Goal: Register for event/course

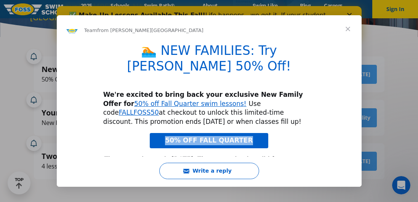
click at [234, 136] on span "50% OFF FALL QUARTER" at bounding box center [209, 140] width 88 height 8
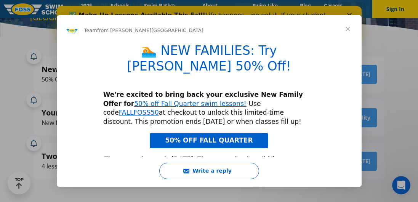
click at [348, 29] on span "Close" at bounding box center [347, 28] width 27 height 27
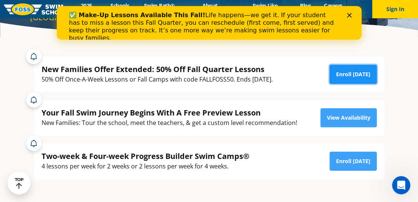
click at [341, 73] on link "Enroll [DATE]" at bounding box center [353, 74] width 47 height 19
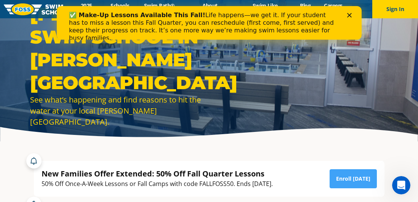
click at [350, 14] on icon "Close" at bounding box center [349, 15] width 5 height 5
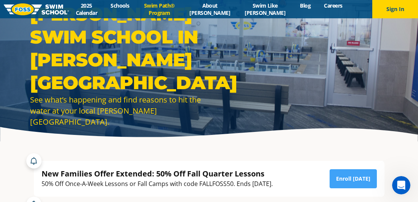
click at [175, 11] on link "Swim Path® Program" at bounding box center [159, 9] width 47 height 14
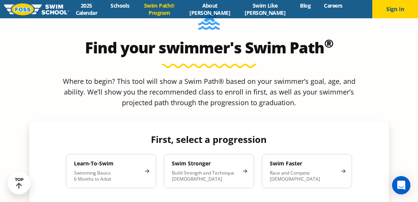
scroll to position [648, 0]
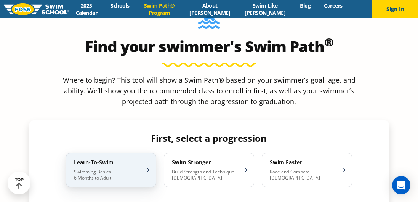
click at [112, 169] on p "Swimming Basics 6 Months to Adult" at bounding box center [107, 175] width 67 height 12
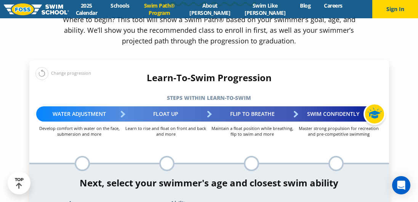
scroll to position [709, 0]
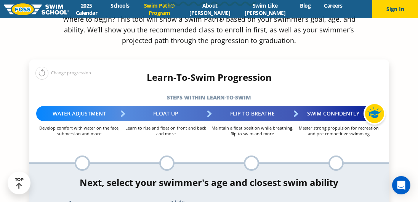
select select "1-year"
select select "1-year-first-in-water-experience"
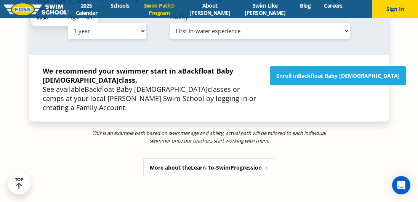
scroll to position [815, 0]
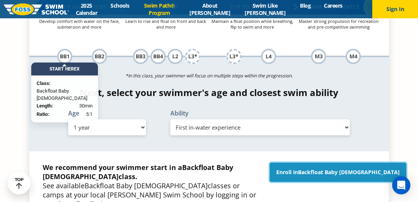
click at [342, 168] on span "Backfloat Baby 1" at bounding box center [349, 171] width 102 height 7
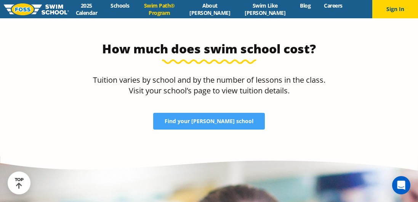
scroll to position [1549, 0]
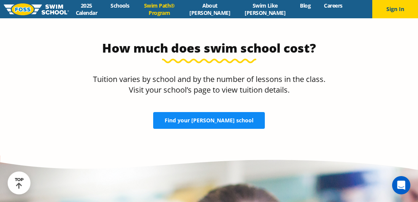
click at [210, 118] on span "Find your [PERSON_NAME] school" at bounding box center [209, 120] width 89 height 5
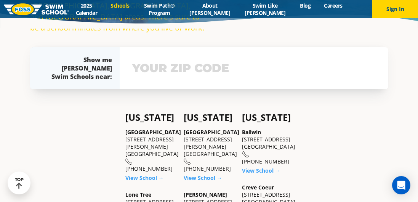
scroll to position [119, 0]
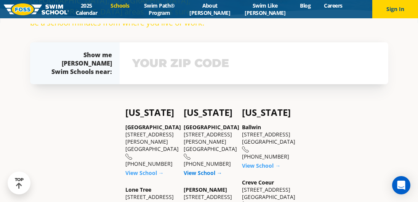
click at [199, 171] on link "View School →" at bounding box center [203, 172] width 39 height 7
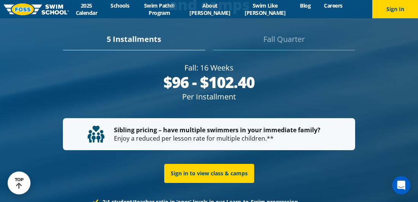
scroll to position [1368, 0]
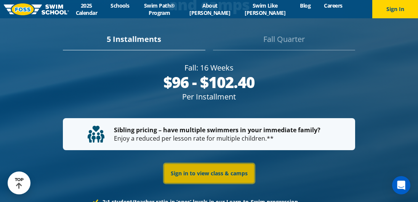
click at [201, 164] on link "Sign in to view class & camps" at bounding box center [209, 173] width 90 height 19
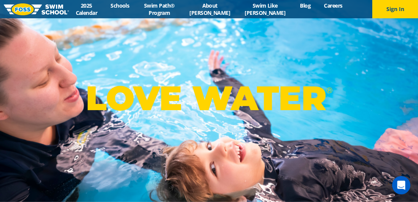
click at [221, 64] on div "LOVE WATER ®" at bounding box center [209, 101] width 418 height 202
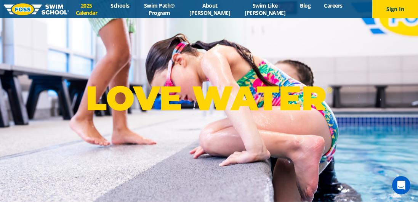
click at [92, 11] on link "2025 Calendar" at bounding box center [86, 9] width 35 height 14
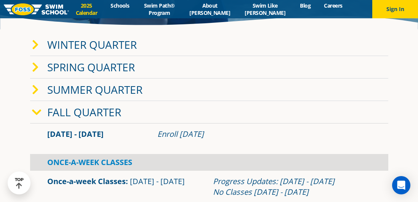
scroll to position [107, 0]
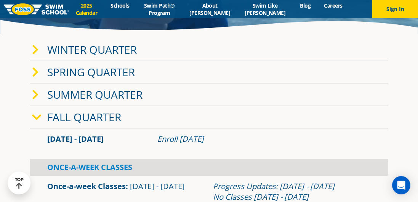
click at [106, 115] on link "Fall Quarter" at bounding box center [84, 117] width 74 height 14
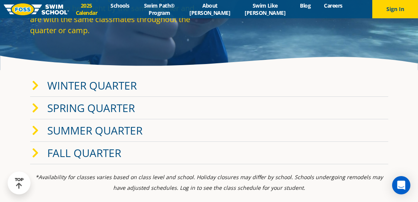
scroll to position [0, 0]
